Goal: Information Seeking & Learning: Learn about a topic

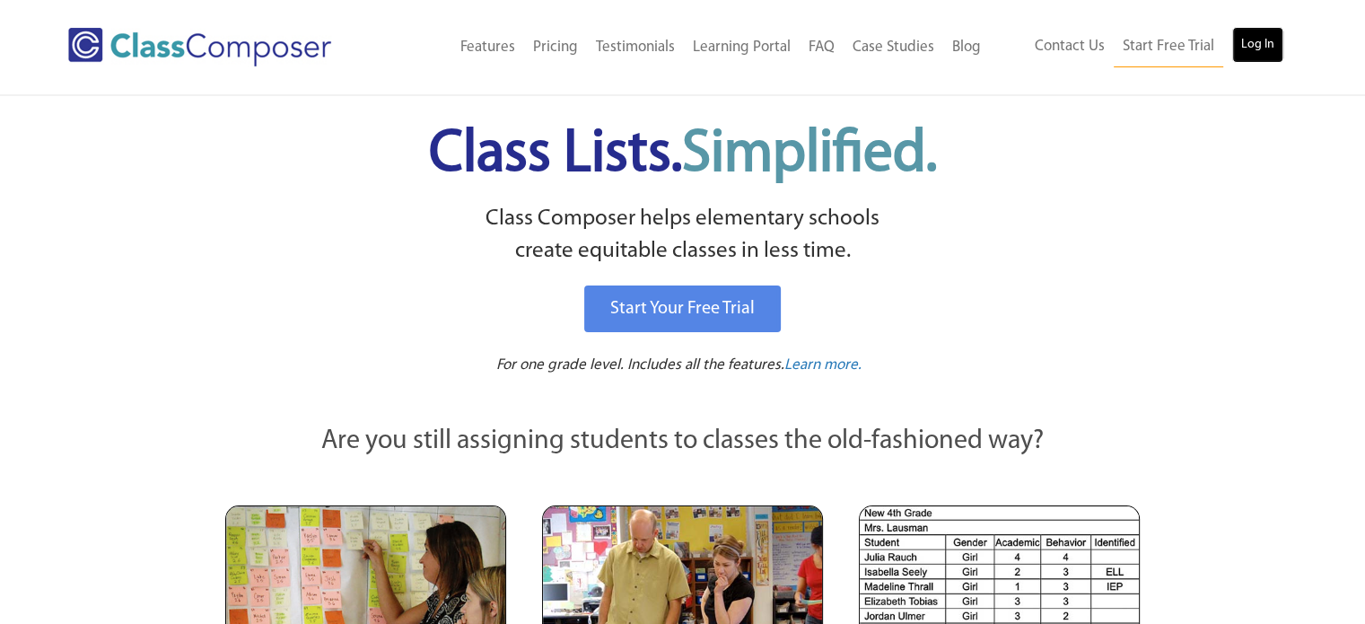
click at [1264, 59] on link "Log In" at bounding box center [1257, 45] width 51 height 36
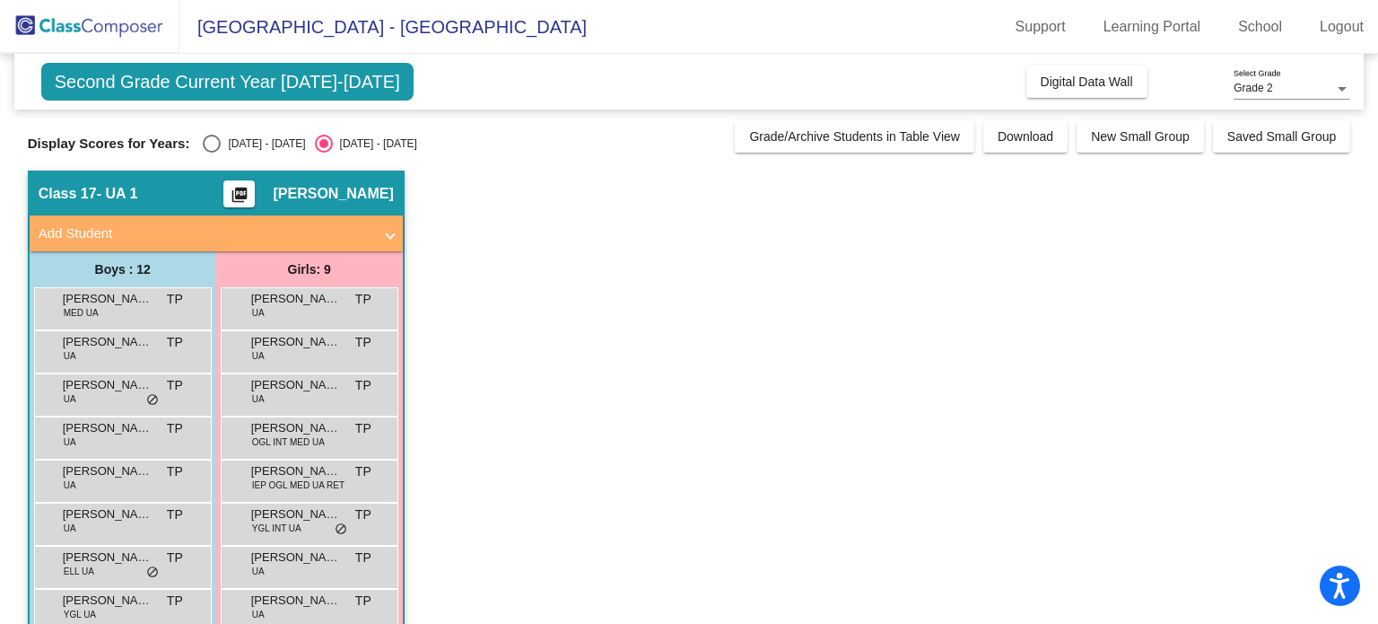
click at [251, 144] on div "[DATE] - [DATE]" at bounding box center [263, 144] width 84 height 16
click at [212, 153] on input "[DATE] - [DATE]" at bounding box center [211, 153] width 1 height 1
radio input "true"
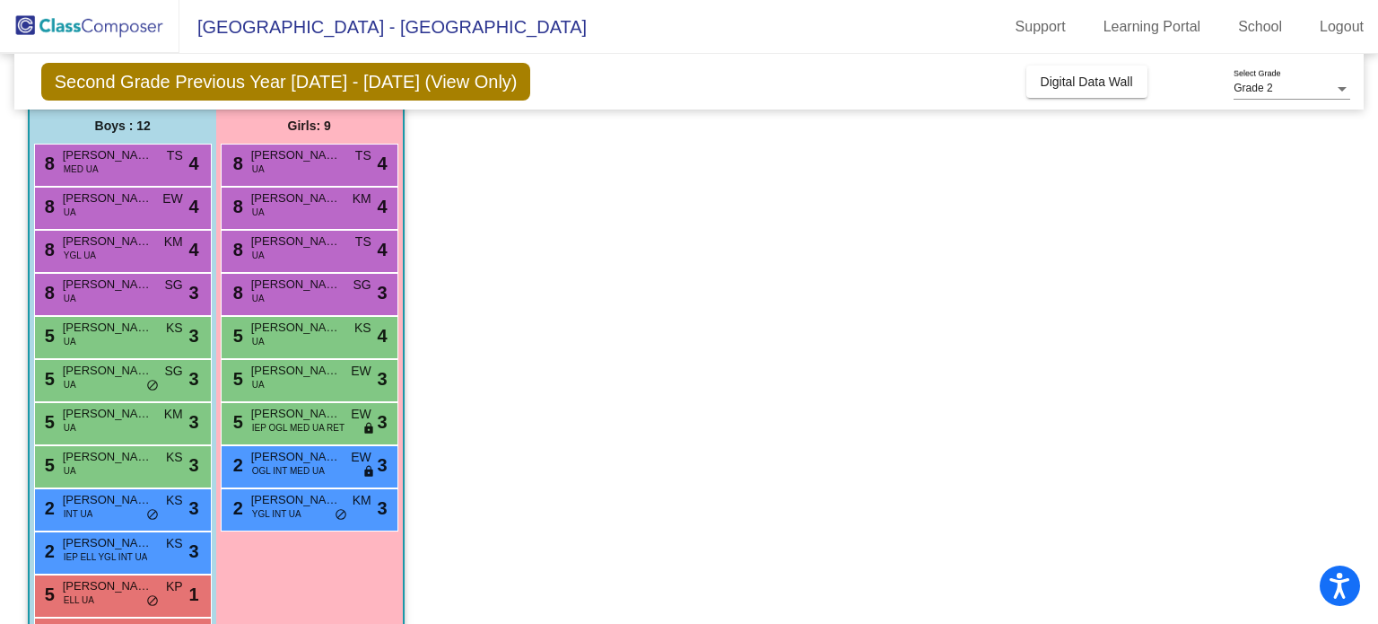
scroll to position [147, 0]
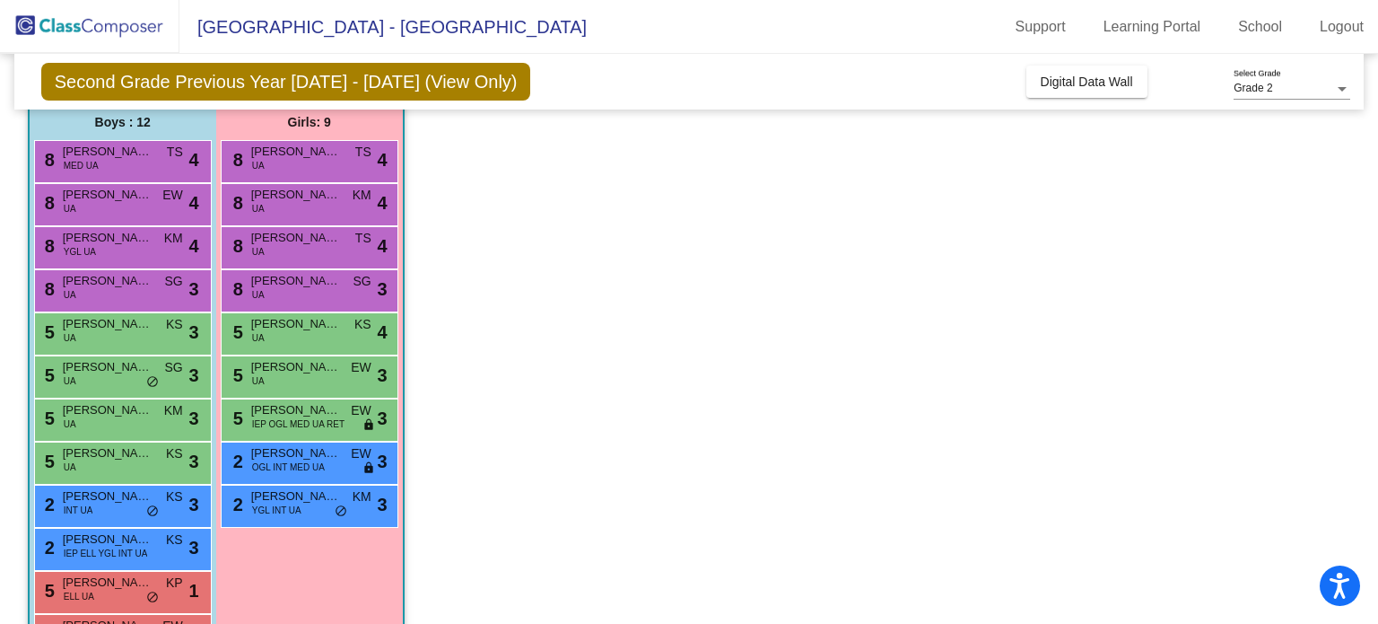
drag, startPoint x: 1369, startPoint y: 314, endPoint x: 1364, endPoint y: 347, distance: 33.5
click at [1364, 347] on mat-sidenav-content "Grade 2 Select Grade Second Grade Previous Year 2024 - 2025 (View Only) Add, Mo…" at bounding box center [689, 339] width 1378 height 570
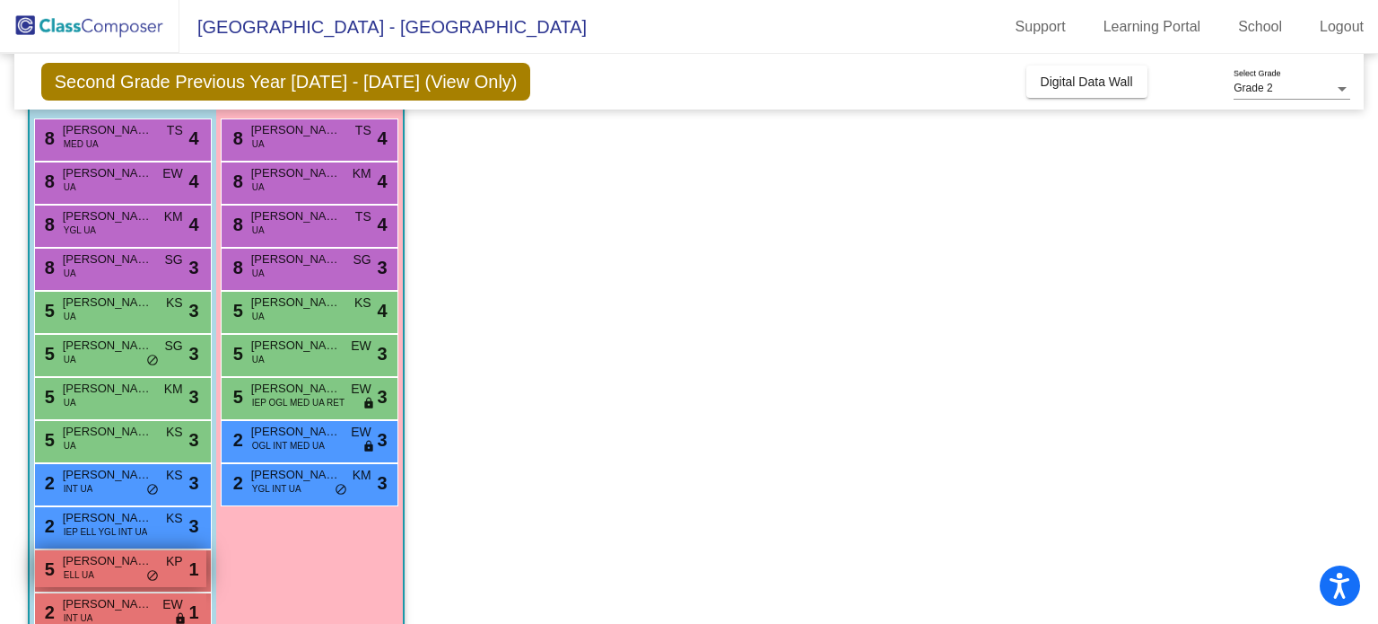
click at [140, 572] on div "5 Mahir Abdulaahi ELL UA KP lock do_not_disturb_alt 1" at bounding box center [120, 568] width 171 height 37
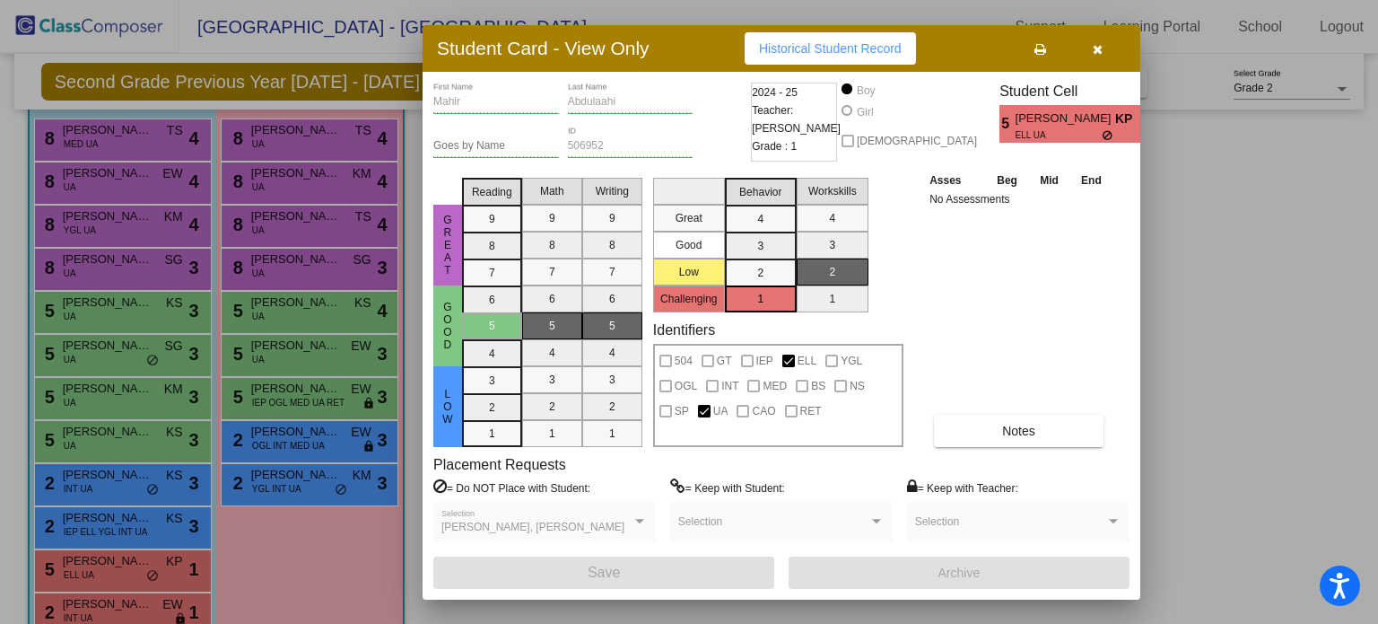
click at [1106, 60] on button "button" at bounding box center [1097, 48] width 57 height 32
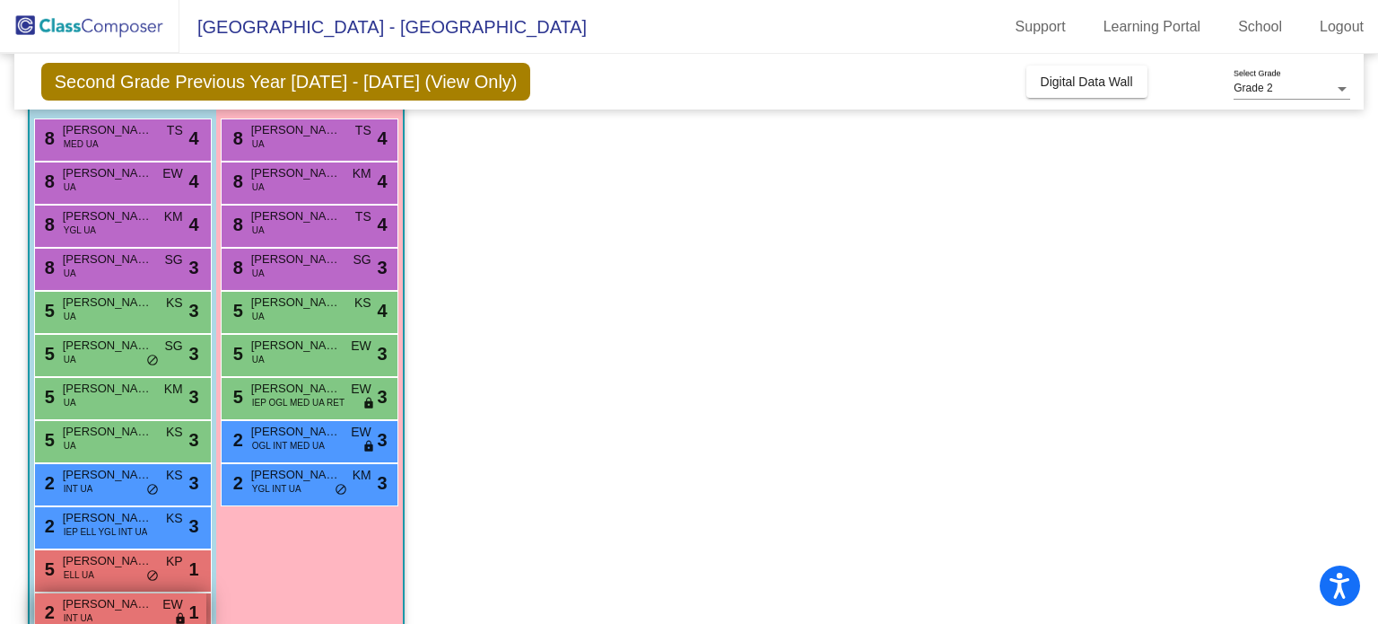
click at [144, 613] on div "2 Xaidyn Young INT UA EW lock do_not_disturb_alt 1" at bounding box center [120, 611] width 171 height 37
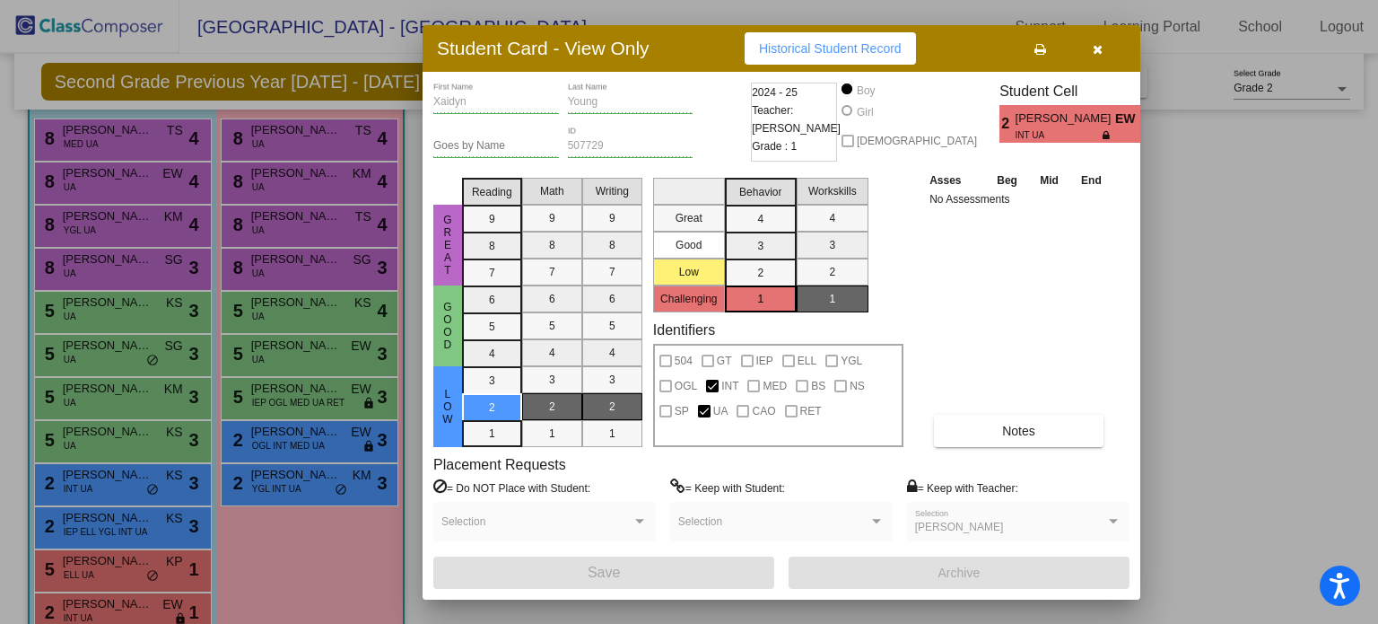
click at [1106, 57] on button "button" at bounding box center [1097, 48] width 57 height 32
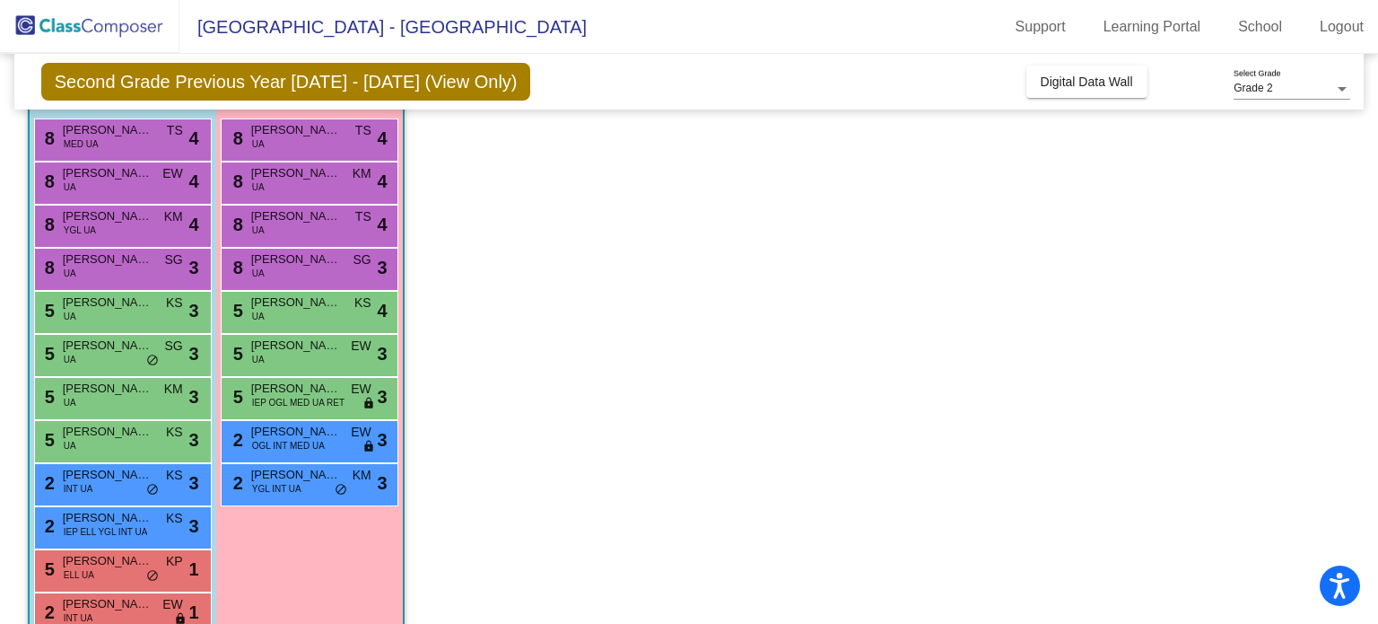
drag, startPoint x: 1371, startPoint y: 403, endPoint x: 906, endPoint y: 488, distance: 473.5
click at [906, 488] on app-classroom "Class 17 - UA 1 picture_as_pdf Thamina Peti Add Student First Name Last Name St…" at bounding box center [690, 333] width 1324 height 662
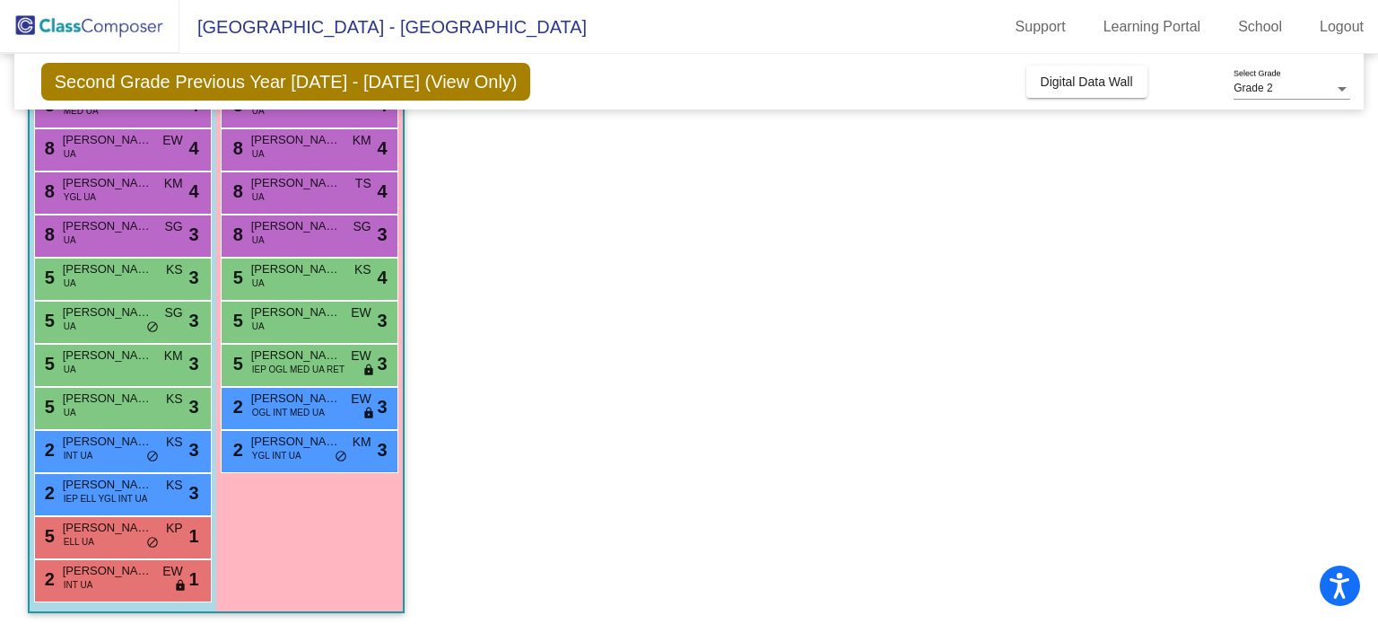
scroll to position [205, 0]
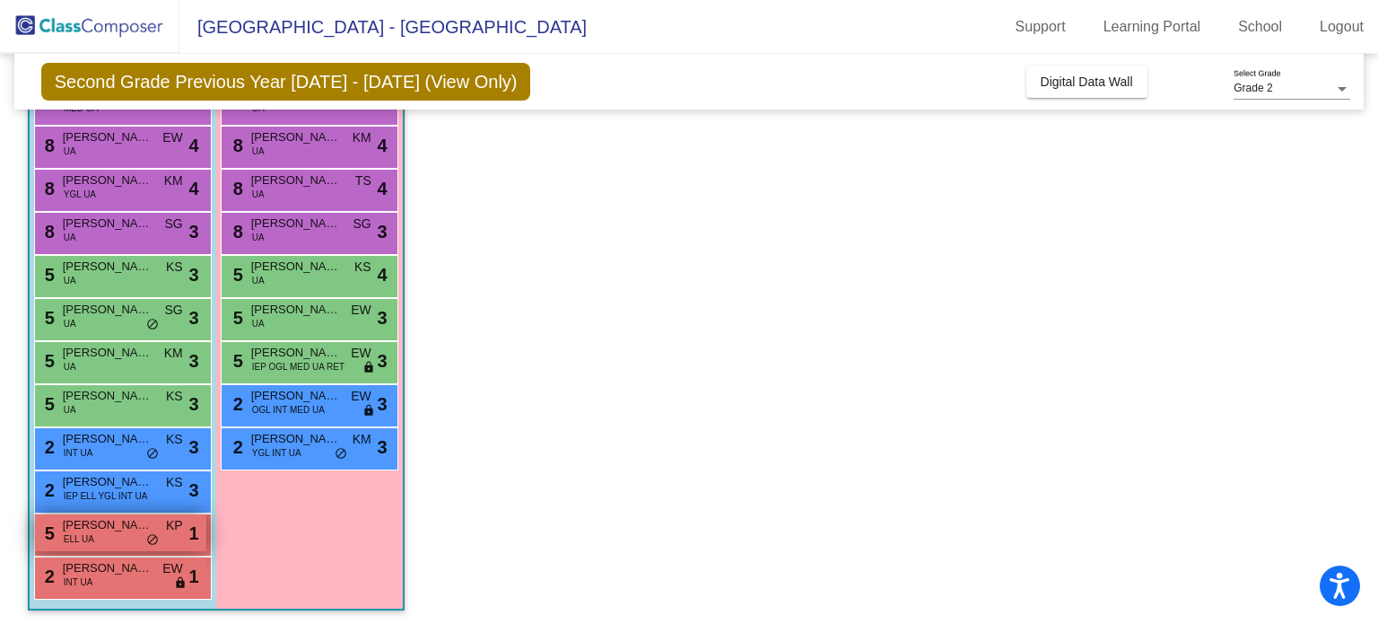
click at [185, 533] on div "5 Mahir Abdulaahi ELL UA KP lock do_not_disturb_alt 1" at bounding box center [120, 532] width 171 height 37
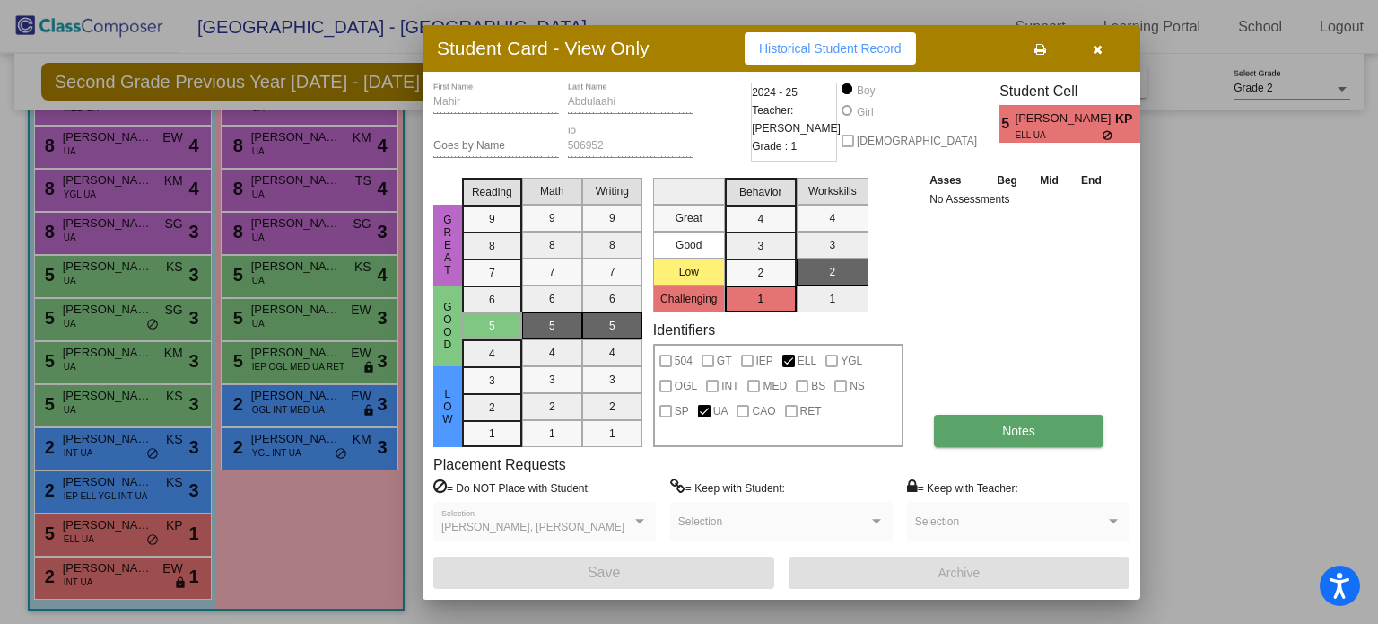
click at [997, 425] on button "Notes" at bounding box center [1019, 431] width 170 height 32
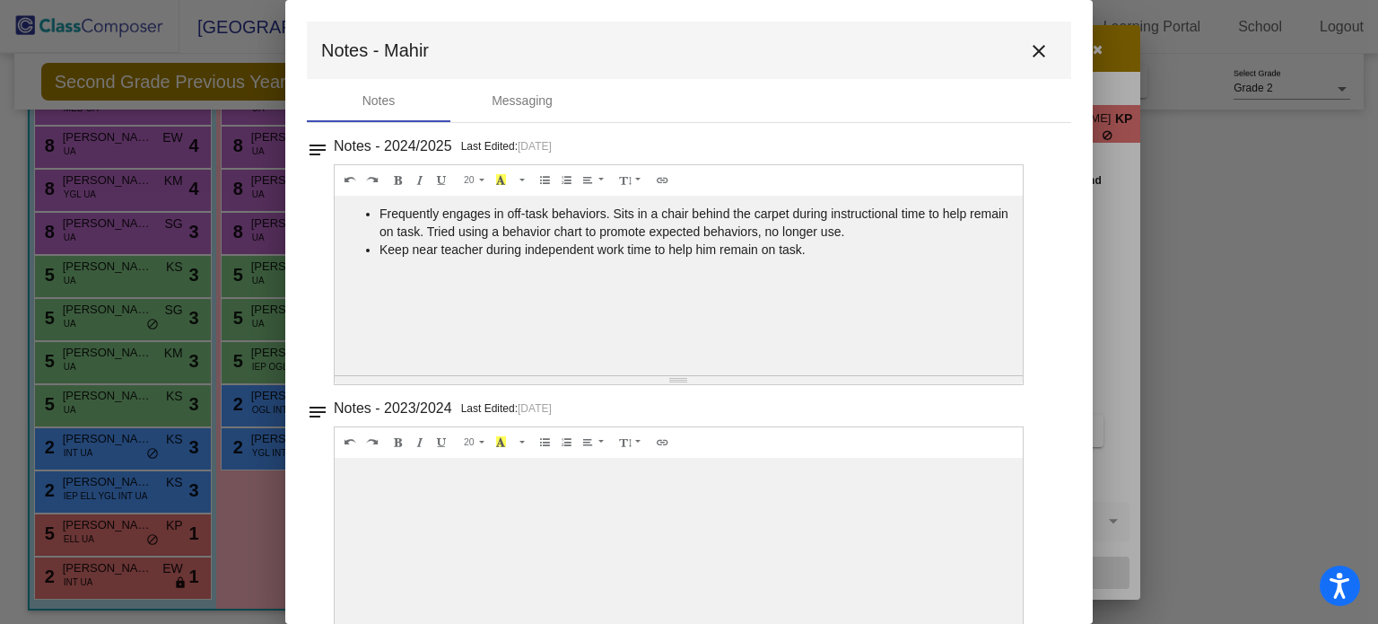
click at [1037, 49] on mat-icon "close" at bounding box center [1039, 51] width 22 height 22
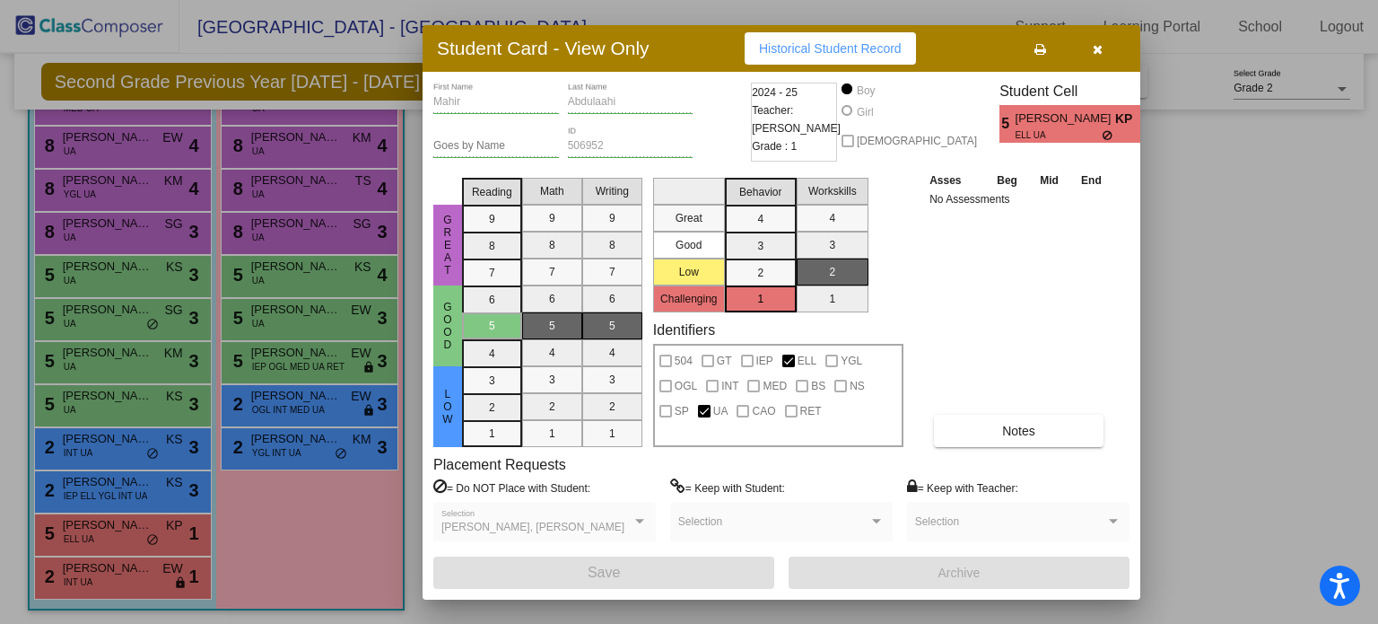
click at [1112, 53] on button "button" at bounding box center [1097, 48] width 57 height 32
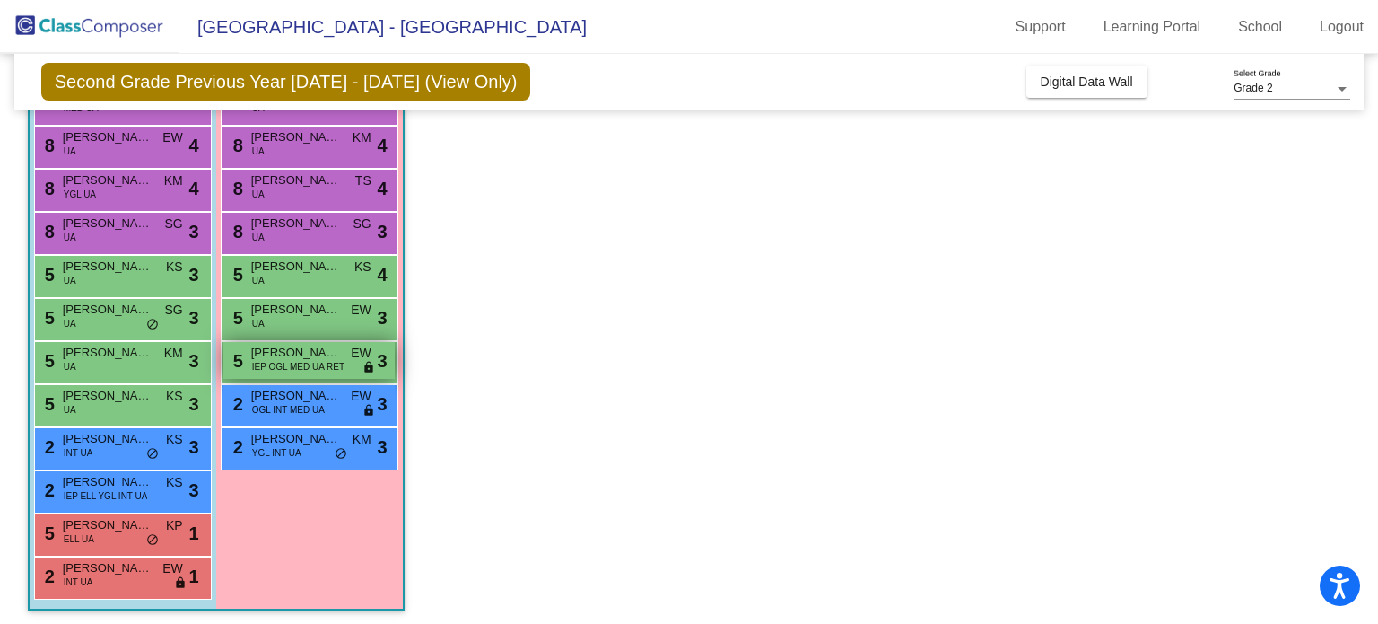
click at [354, 367] on div "5 Kenly Underkoffler IEP OGL MED UA RET EW lock do_not_disturb_alt 3" at bounding box center [308, 360] width 171 height 37
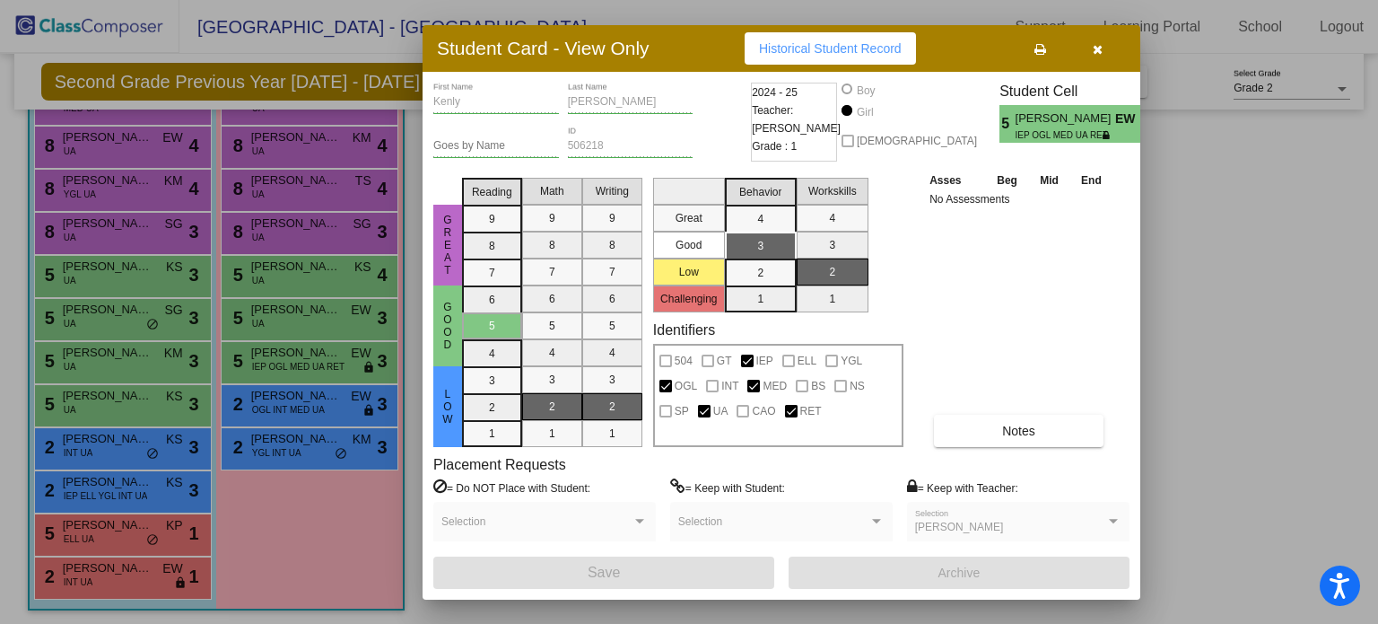
click at [1106, 44] on button "button" at bounding box center [1097, 48] width 57 height 32
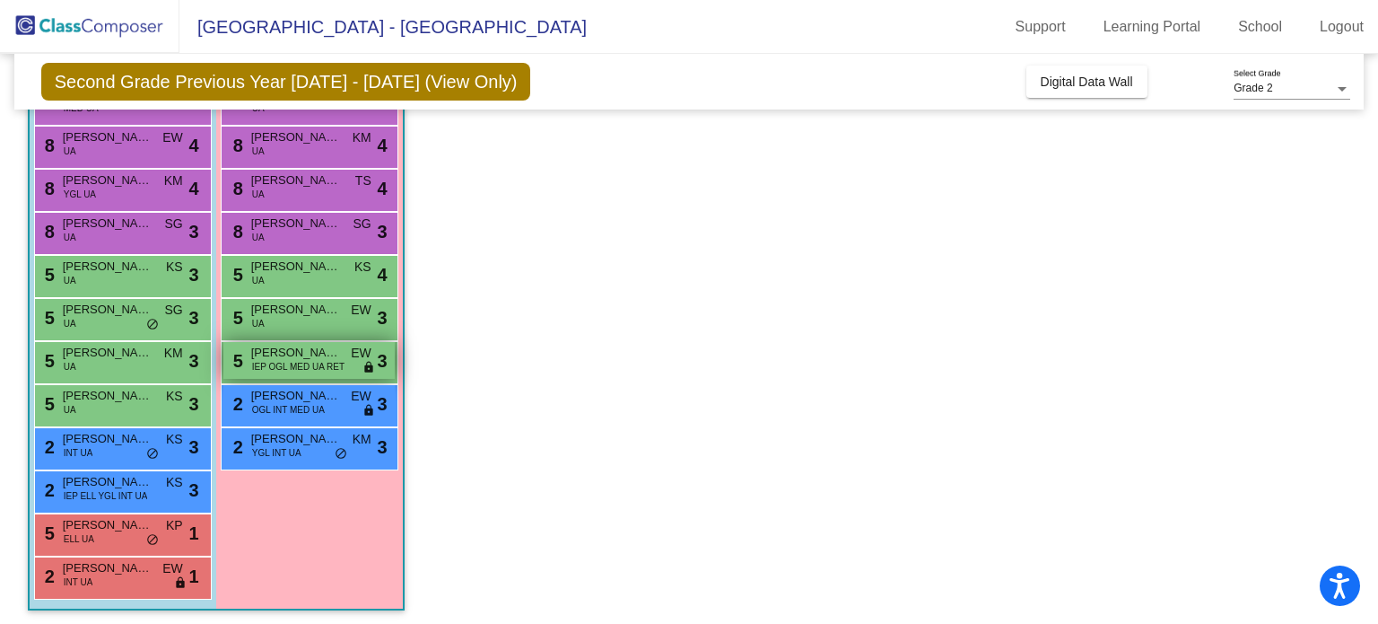
click at [337, 372] on div "5 Kenly Underkoffler IEP OGL MED UA RET EW lock do_not_disturb_alt 3" at bounding box center [308, 360] width 171 height 37
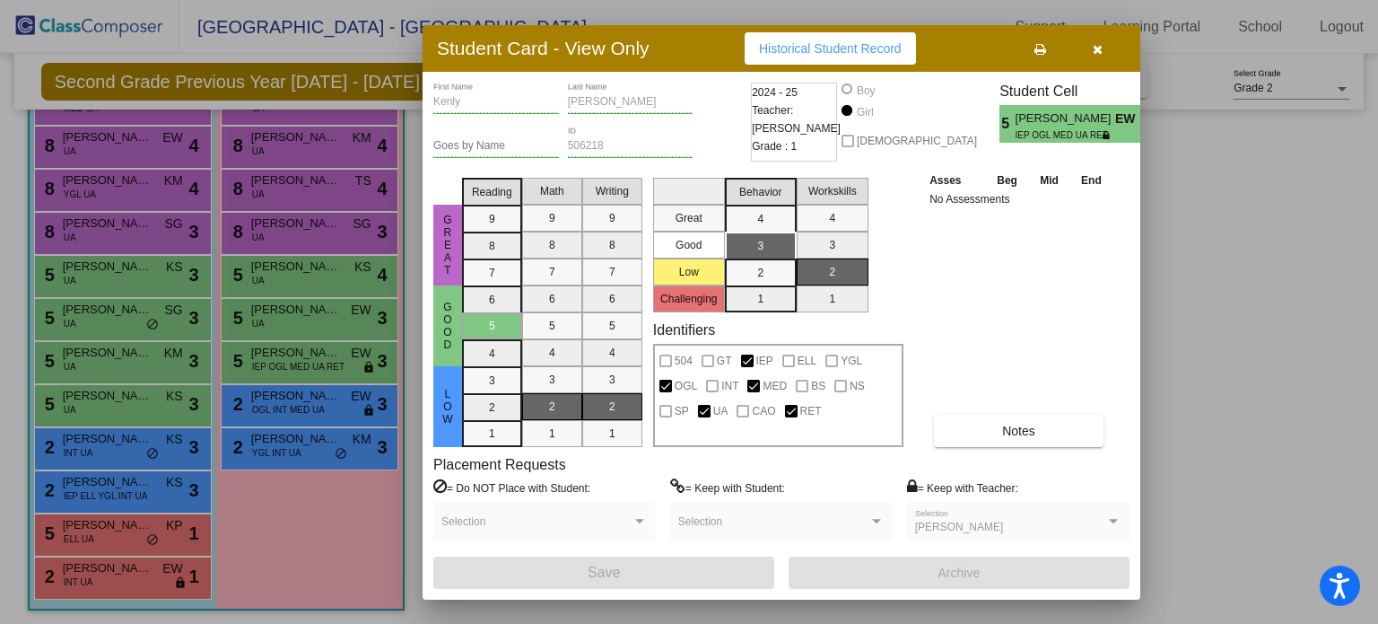
click at [1096, 50] on icon "button" at bounding box center [1098, 49] width 10 height 13
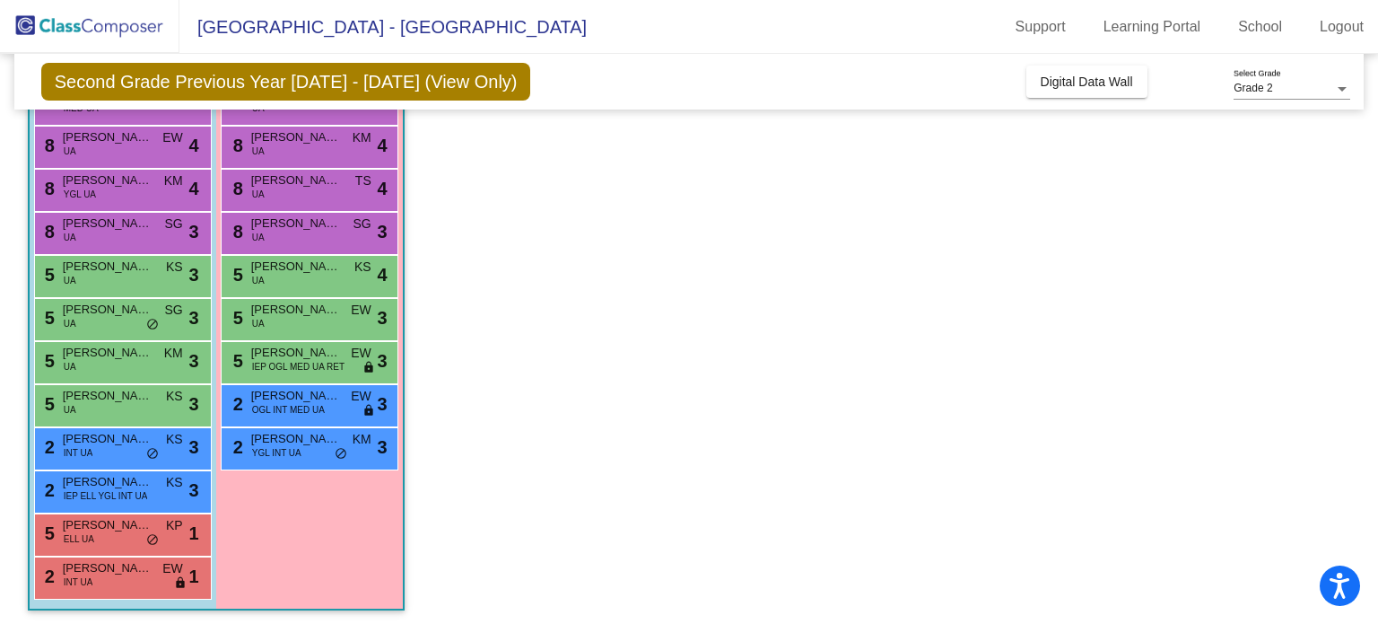
click at [326, 424] on div "2 Kaylee Blount OGL INT MED UA EW lock do_not_disturb_alt 3" at bounding box center [310, 405] width 178 height 43
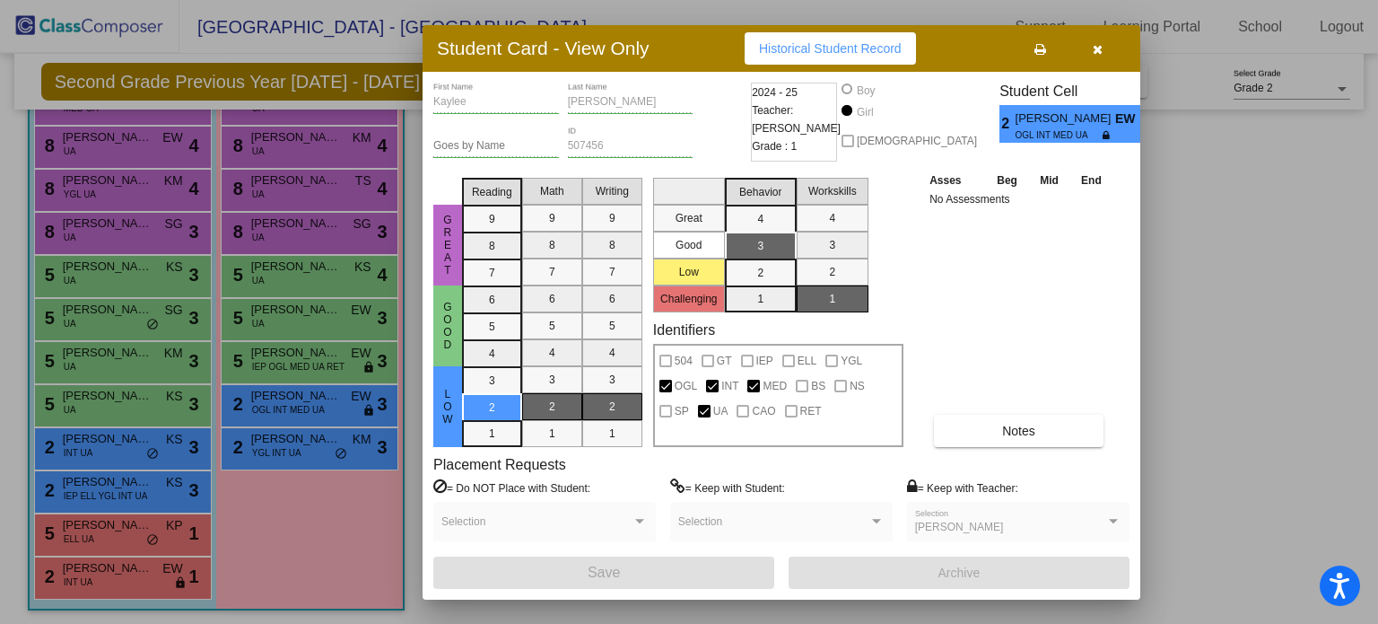
click at [1102, 50] on icon "button" at bounding box center [1098, 49] width 10 height 13
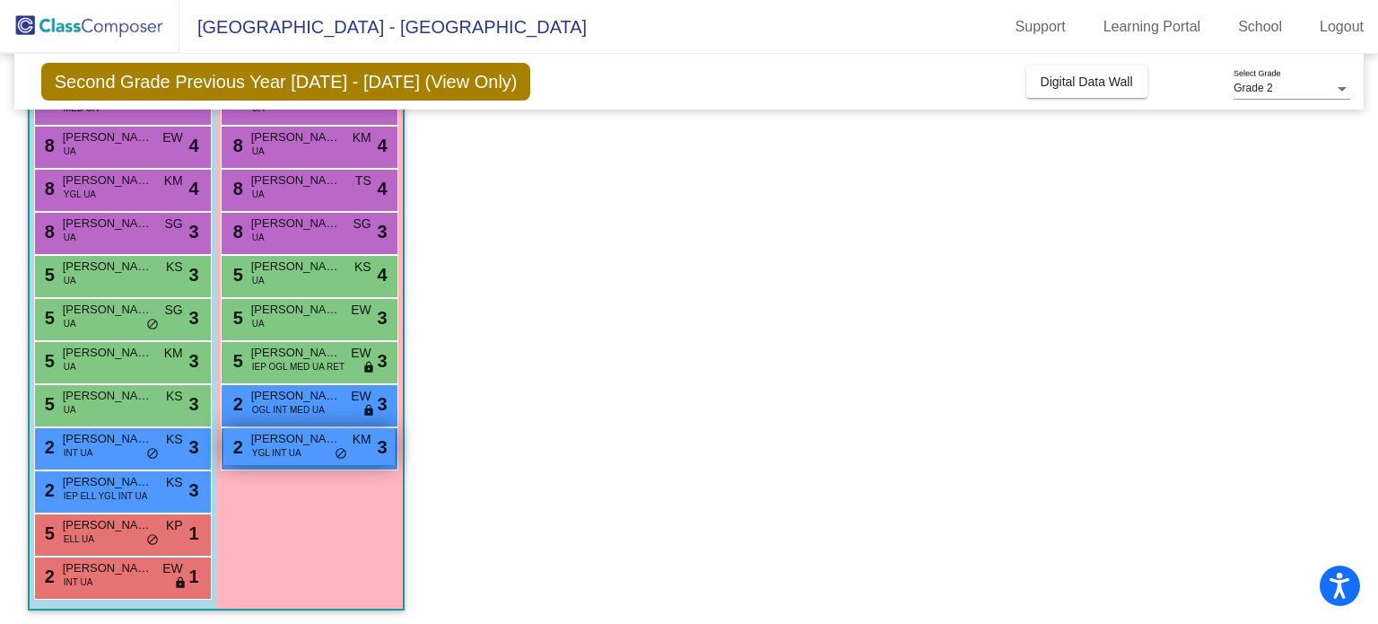
click at [358, 451] on div "2 Layla Zerbe YGL INT UA KM lock do_not_disturb_alt 3" at bounding box center [308, 446] width 171 height 37
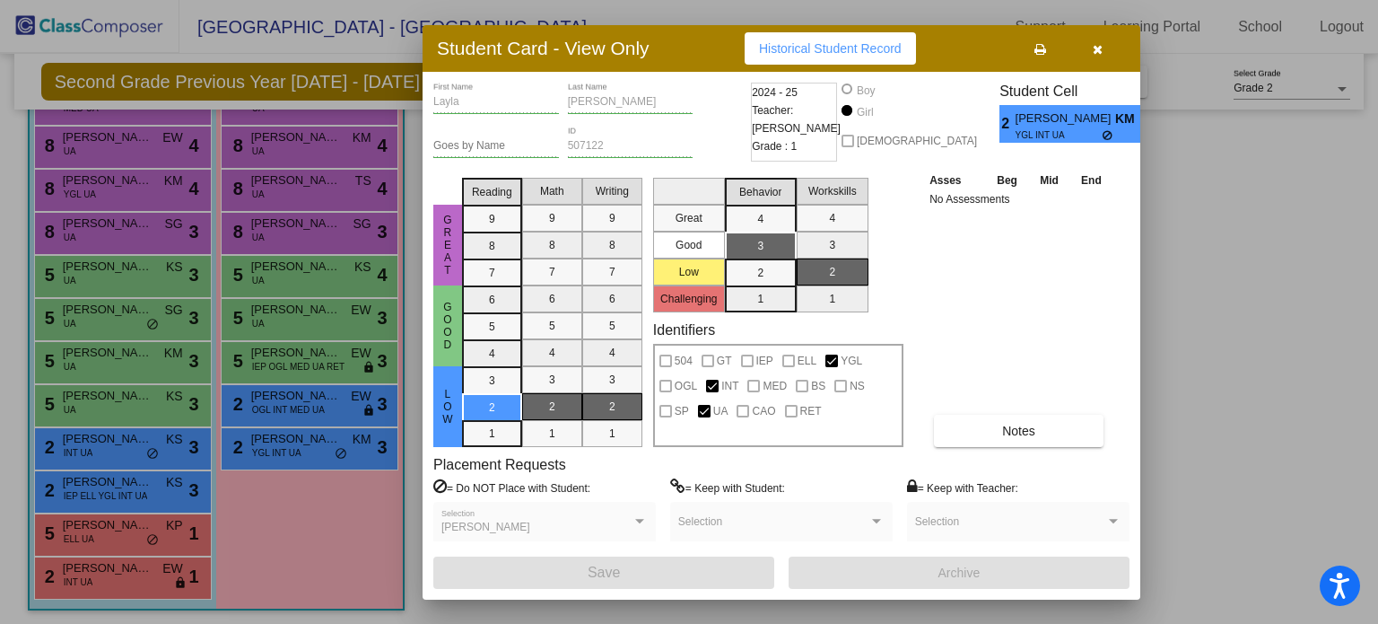
click at [1106, 51] on button "button" at bounding box center [1097, 48] width 57 height 32
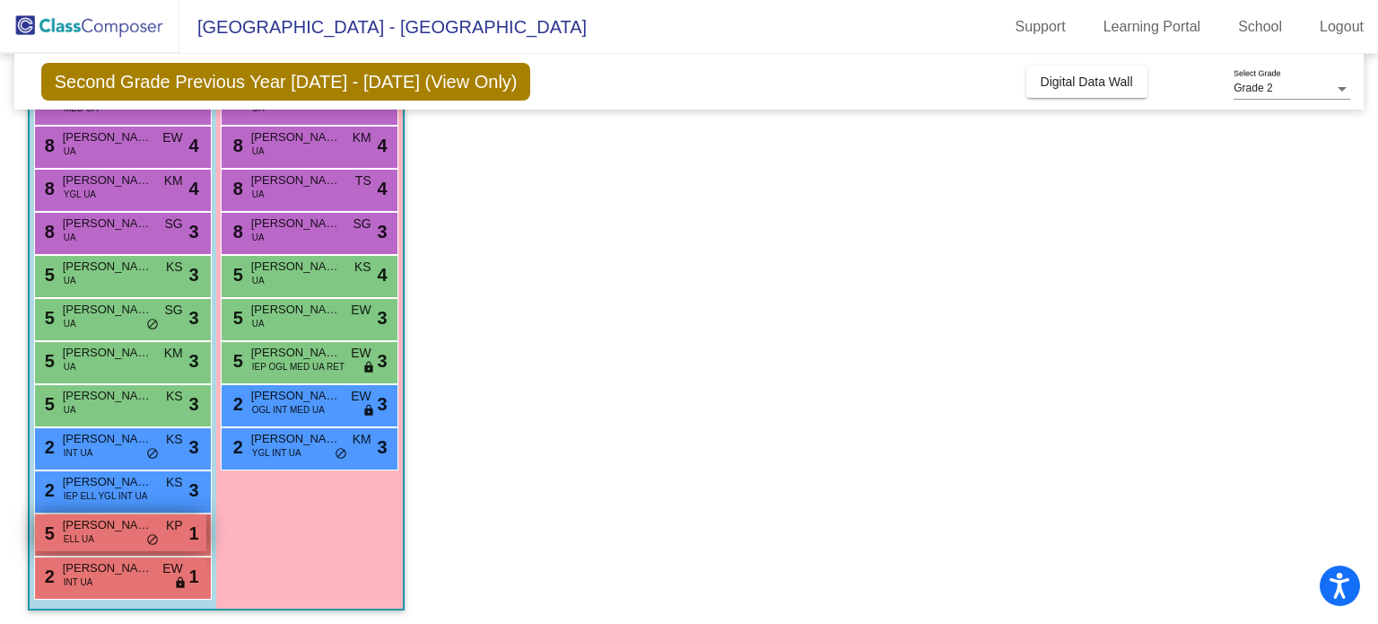
click at [178, 545] on div "5 Mahir Abdulaahi ELL UA KP lock do_not_disturb_alt 1" at bounding box center [120, 532] width 171 height 37
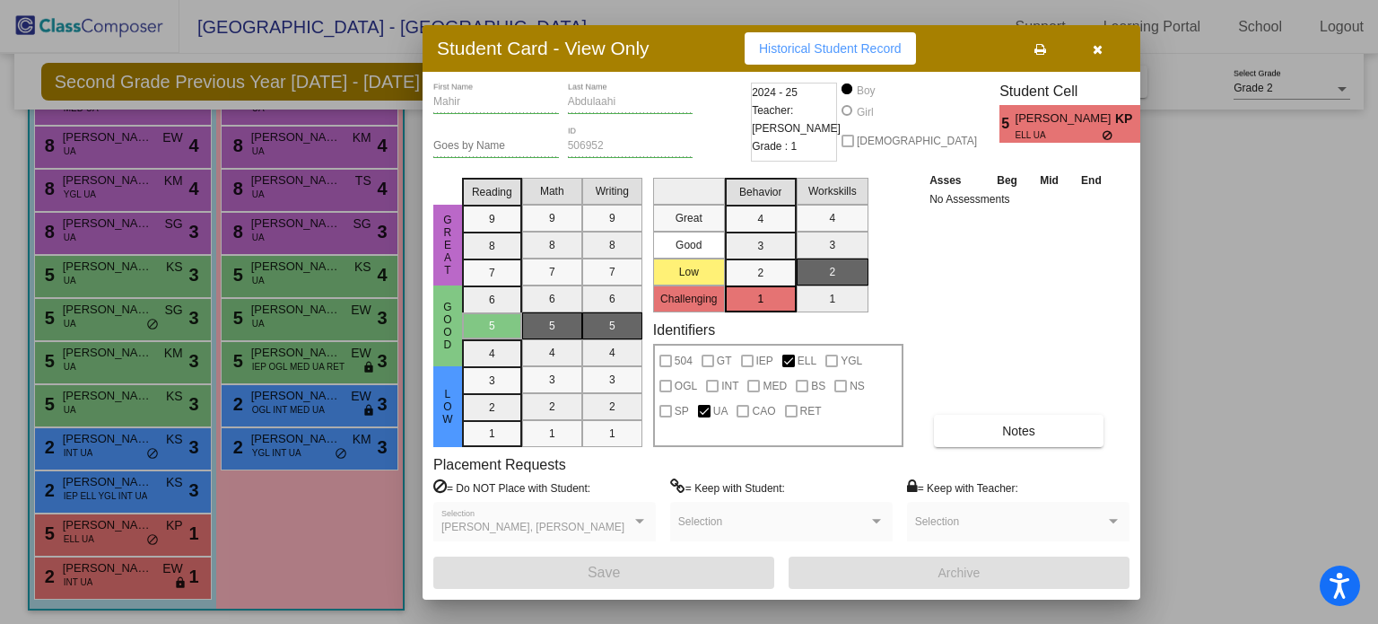
click at [1098, 57] on button "button" at bounding box center [1097, 48] width 57 height 32
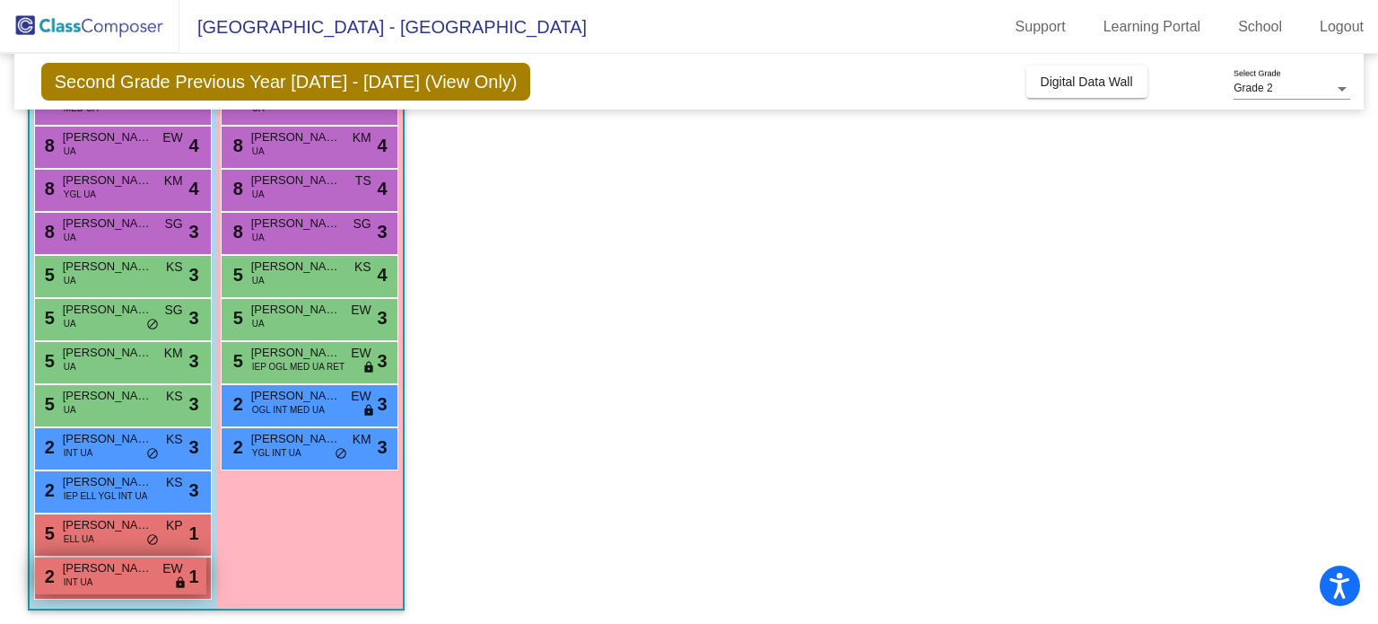
click at [180, 566] on span "EW" at bounding box center [172, 568] width 21 height 19
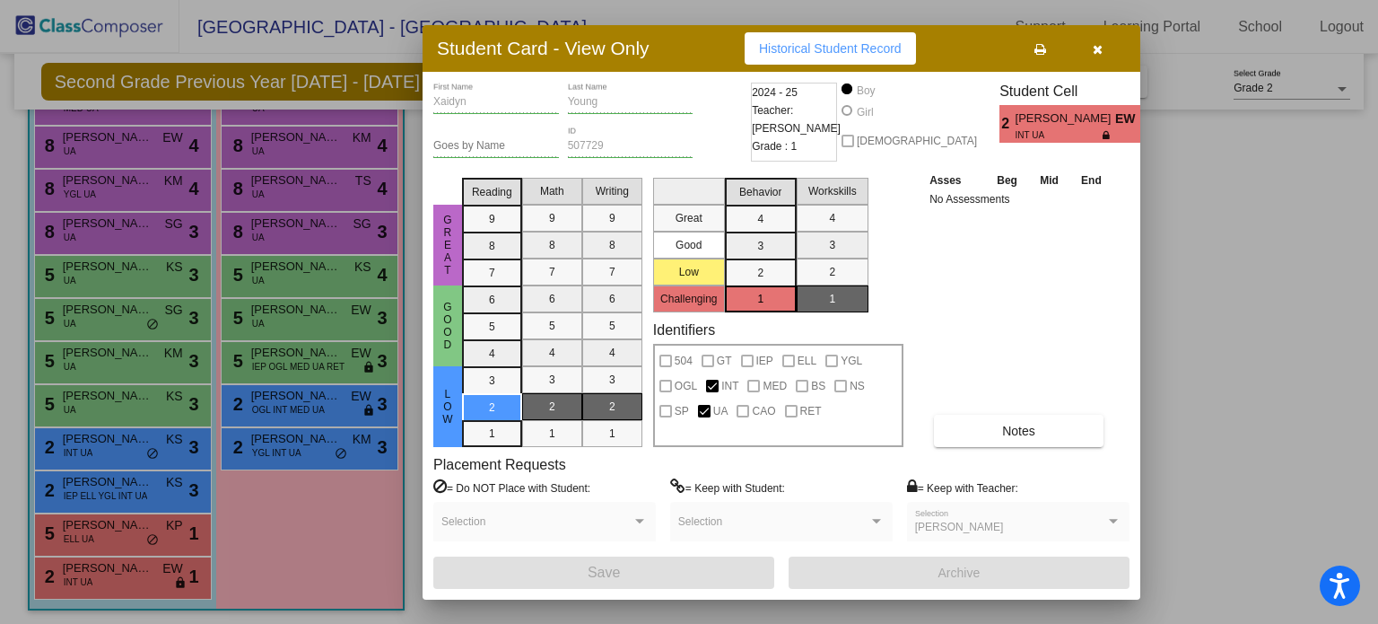
click at [958, 446] on div "Xaidyn First Name Young Last Name Goes by Name 507729 ID 2024 - 25 Teacher: Eri…" at bounding box center [781, 336] width 696 height 506
click at [1004, 419] on button "Notes" at bounding box center [1019, 431] width 170 height 32
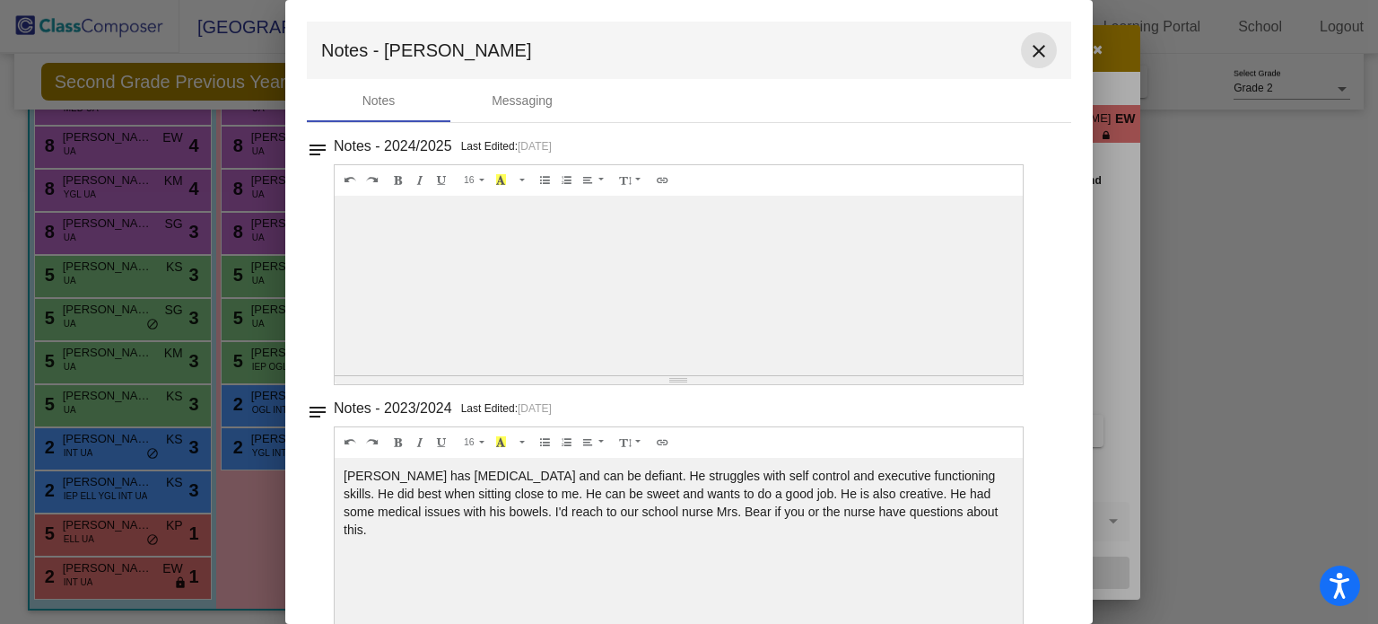
click at [1028, 41] on mat-icon "close" at bounding box center [1039, 51] width 22 height 22
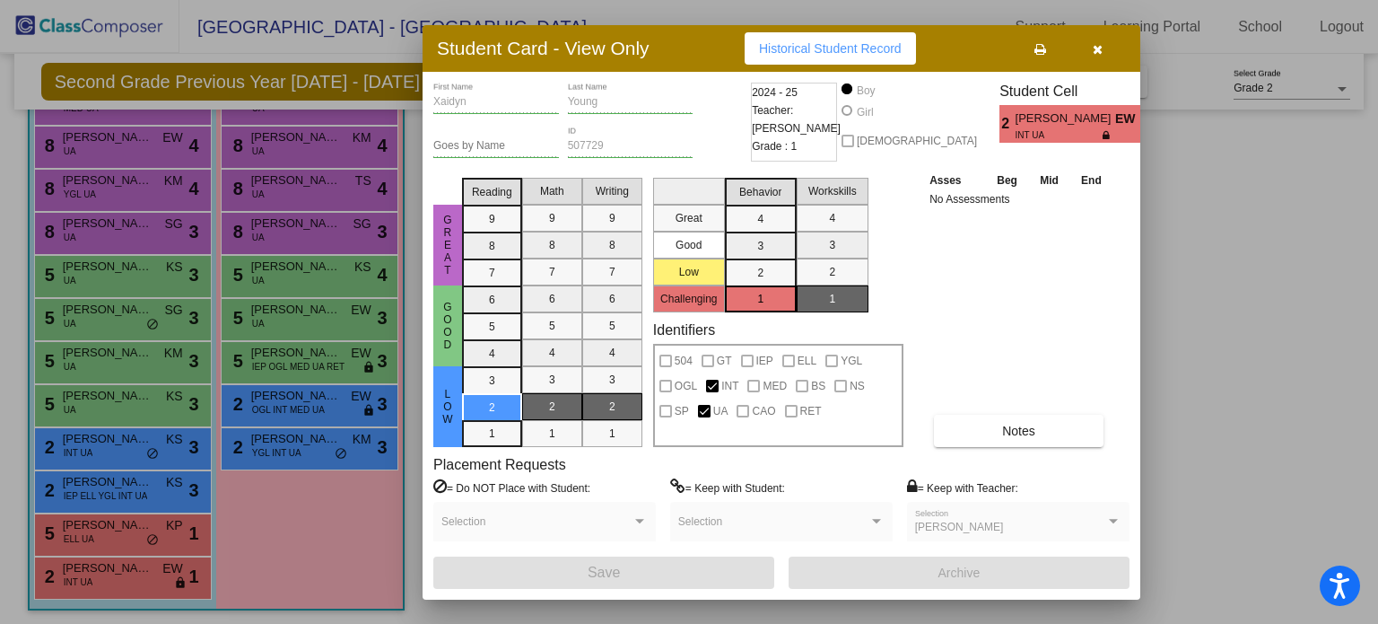
click at [1106, 43] on button "button" at bounding box center [1097, 48] width 57 height 32
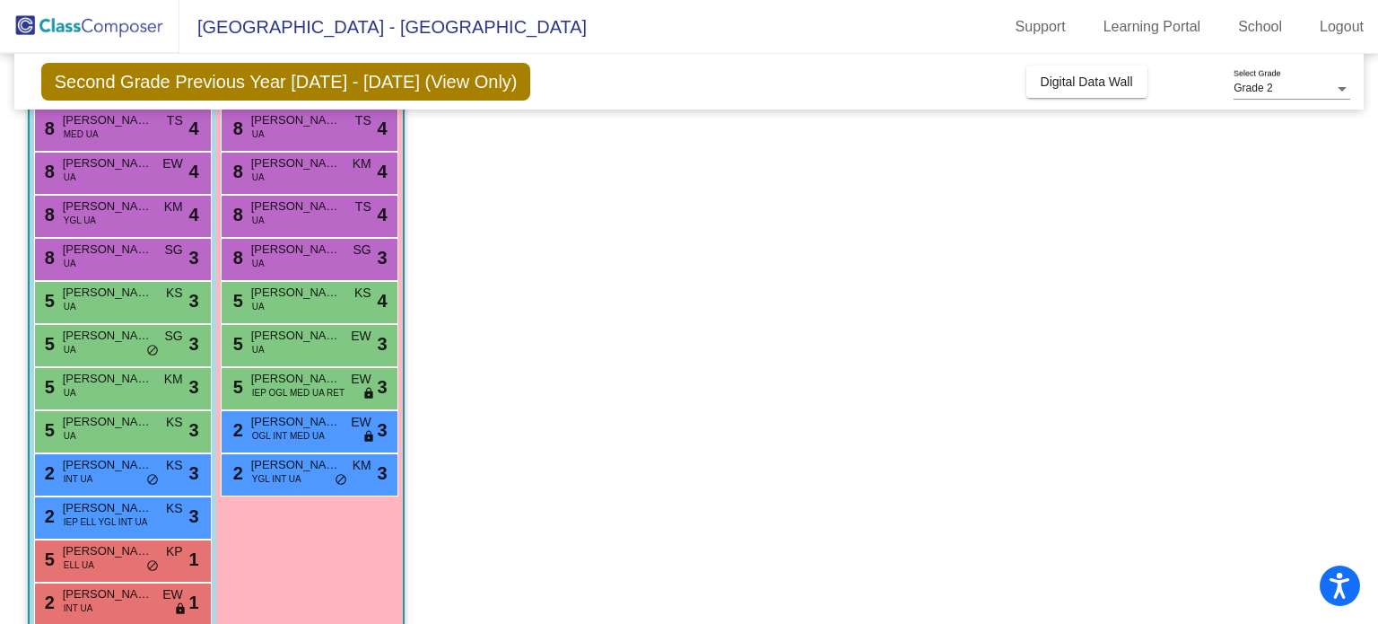
scroll to position [188, 0]
